Goal: Information Seeking & Learning: Learn about a topic

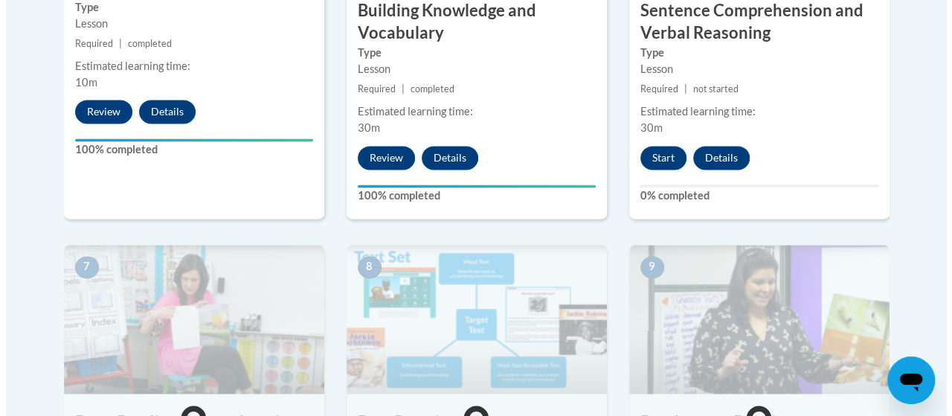
scroll to position [1082, 0]
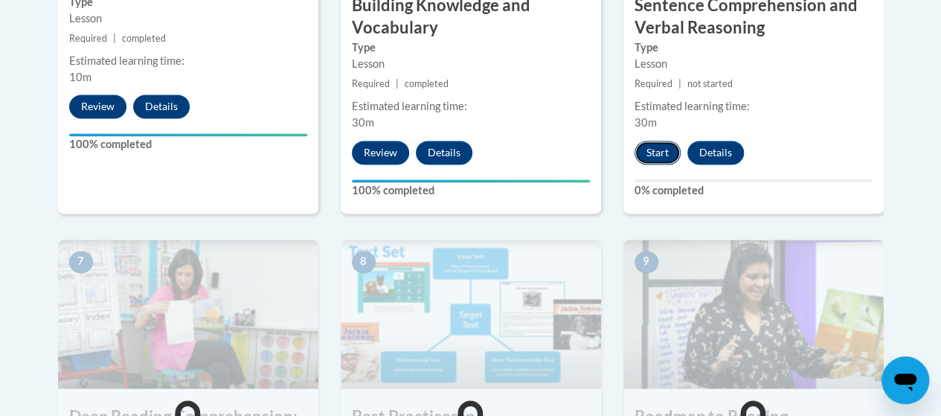
click at [647, 148] on button "Start" at bounding box center [658, 153] width 46 height 24
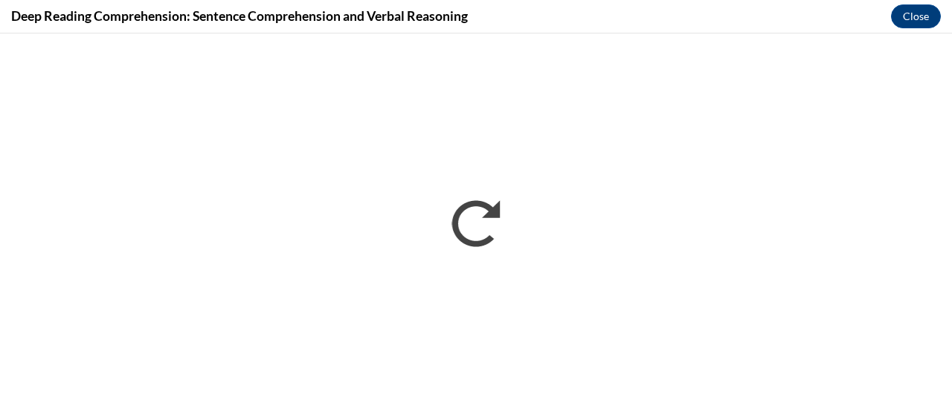
scroll to position [0, 0]
